Goal: Task Accomplishment & Management: Manage account settings

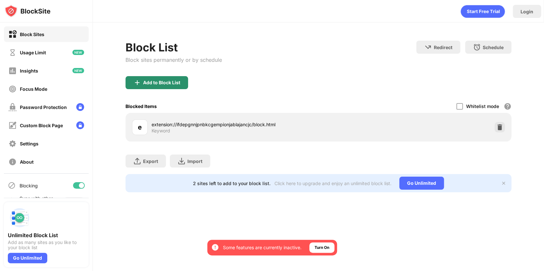
click at [148, 83] on div "Add to Block List" at bounding box center [161, 82] width 37 height 5
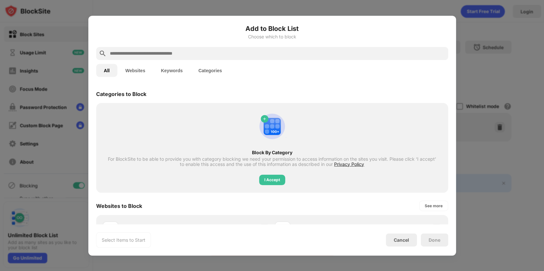
click at [156, 51] on input "text" at bounding box center [277, 54] width 336 height 8
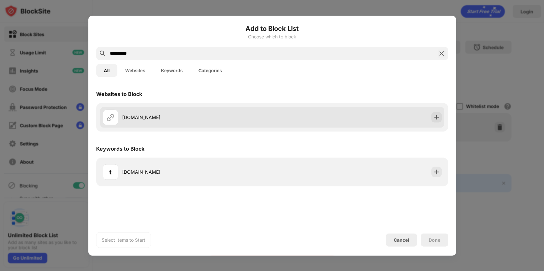
type input "**********"
click at [145, 122] on div "tiktok.com" at bounding box center [187, 117] width 169 height 16
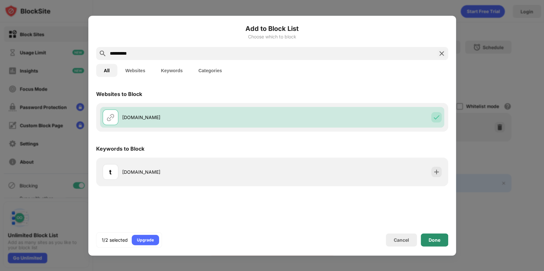
click at [430, 237] on div "Done" at bounding box center [434, 239] width 12 height 5
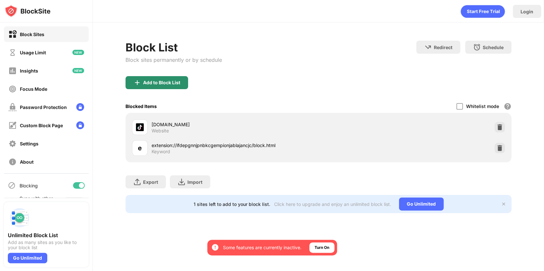
click at [145, 85] on div "Add to Block List" at bounding box center [156, 82] width 63 height 13
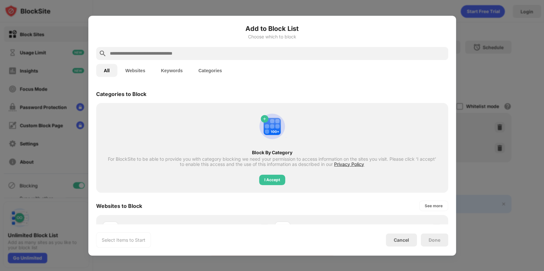
click at [143, 52] on input "text" at bounding box center [277, 54] width 336 height 8
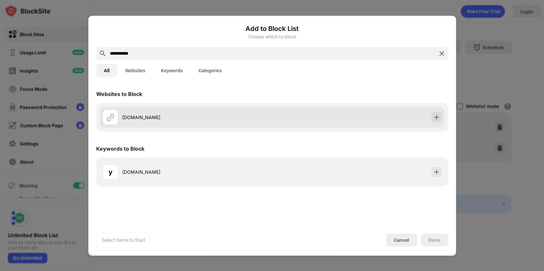
type input "**********"
click at [218, 117] on div "youtube.com" at bounding box center [197, 117] width 150 height 7
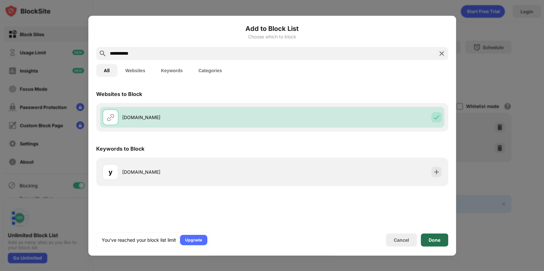
click at [425, 242] on div "Done" at bounding box center [434, 240] width 27 height 13
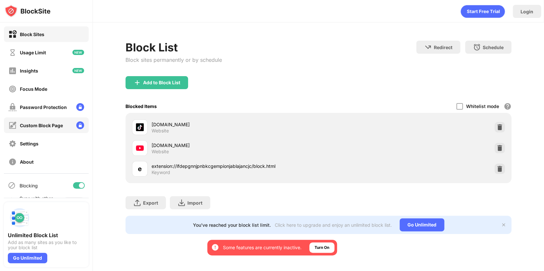
click at [47, 120] on div "Custom Block Page" at bounding box center [46, 126] width 85 height 16
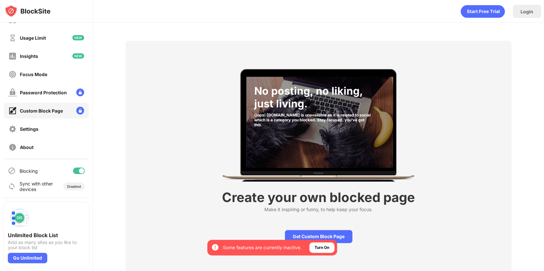
scroll to position [14, 0]
click at [36, 131] on div "Settings" at bounding box center [29, 130] width 19 height 6
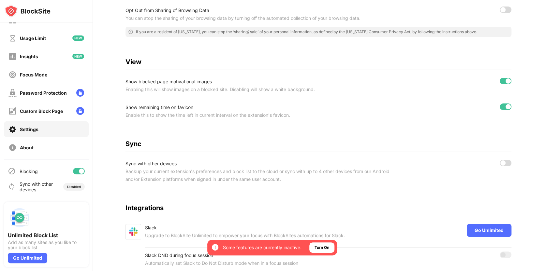
scroll to position [194, 0]
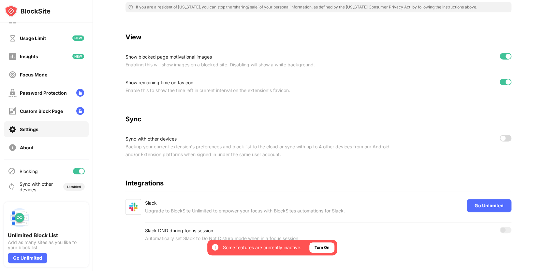
click at [499, 53] on div at bounding box center [505, 56] width 12 height 7
click at [499, 79] on div at bounding box center [505, 82] width 12 height 7
click at [19, 13] on img at bounding box center [28, 11] width 46 height 13
click at [36, 6] on img at bounding box center [28, 11] width 46 height 13
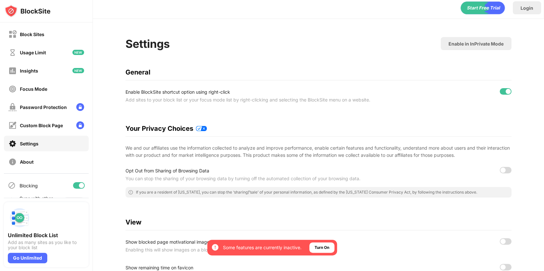
scroll to position [0, 0]
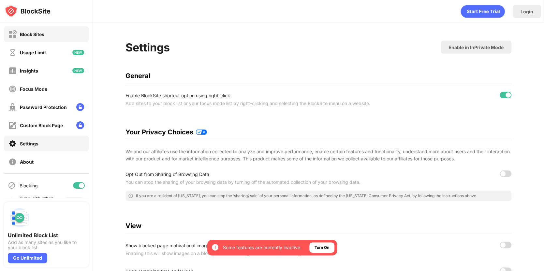
click at [30, 33] on div "Block Sites" at bounding box center [32, 35] width 24 height 6
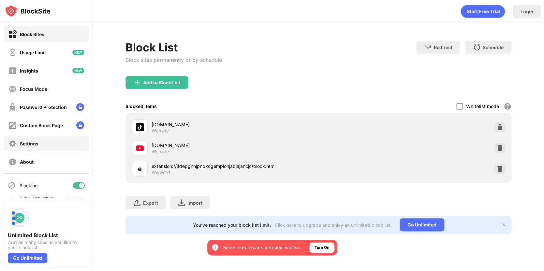
click at [26, 138] on div "Settings" at bounding box center [46, 144] width 85 height 16
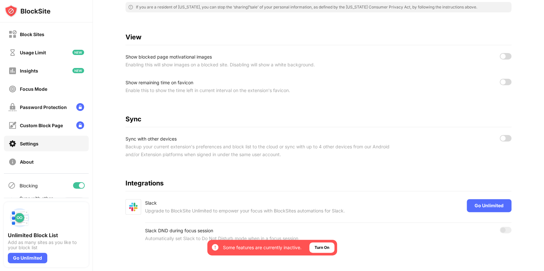
scroll to position [193, 0]
click at [45, 37] on div "Block Sites" at bounding box center [46, 34] width 85 height 16
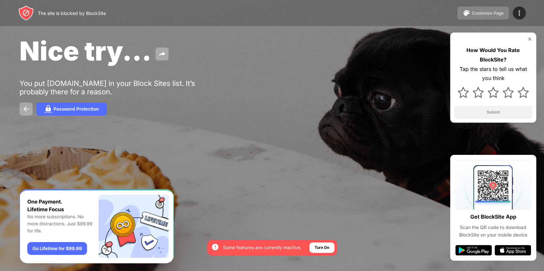
click at [488, 7] on button "Customize Page" at bounding box center [482, 13] width 51 height 13
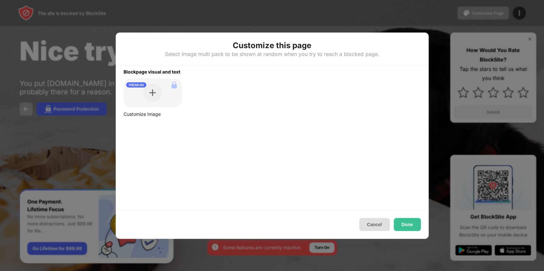
click at [380, 223] on button "Cancel" at bounding box center [374, 224] width 31 height 13
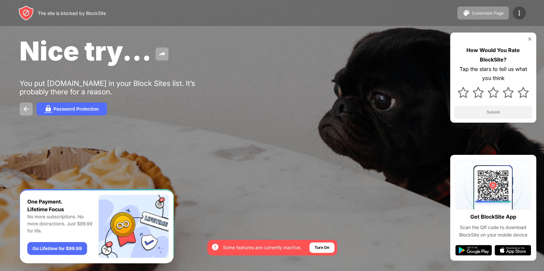
click at [514, 17] on div at bounding box center [518, 13] width 13 height 13
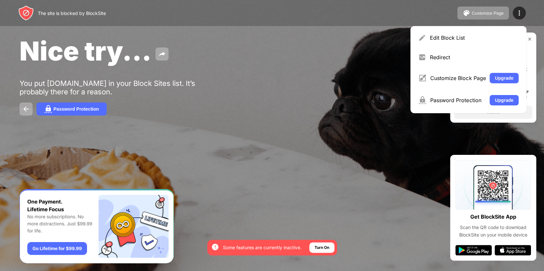
click at [390, 70] on div "Nice try... You put youtube.com in your Block Sites list. It’s probably there f…" at bounding box center [272, 75] width 544 height 151
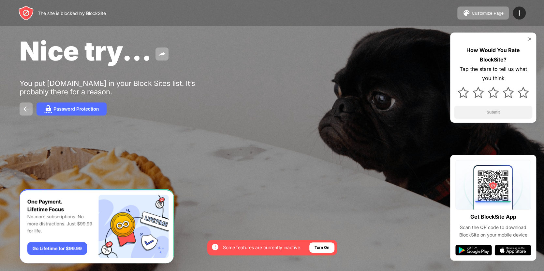
click at [532, 40] on img at bounding box center [529, 38] width 5 height 5
